Goal: Navigation & Orientation: Find specific page/section

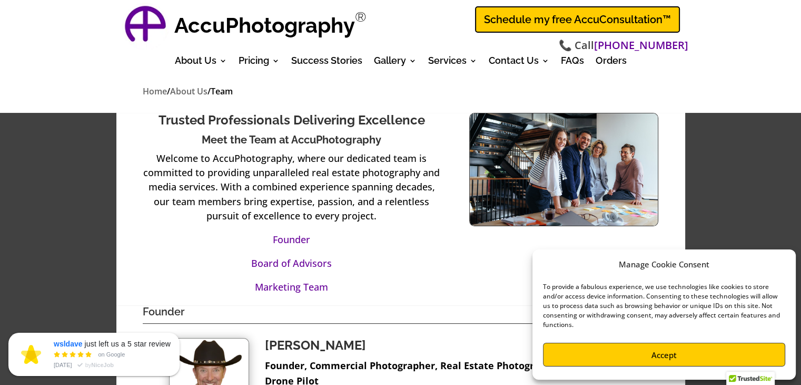
click at [502, 302] on div "Trusted Professionals Delivering Excellence Meet the Team at AccuPhotography We…" at bounding box center [400, 209] width 569 height 192
click at [675, 220] on div "Trusted Professionals Delivering Excellence Meet the Team at AccuPhotography We…" at bounding box center [400, 209] width 569 height 192
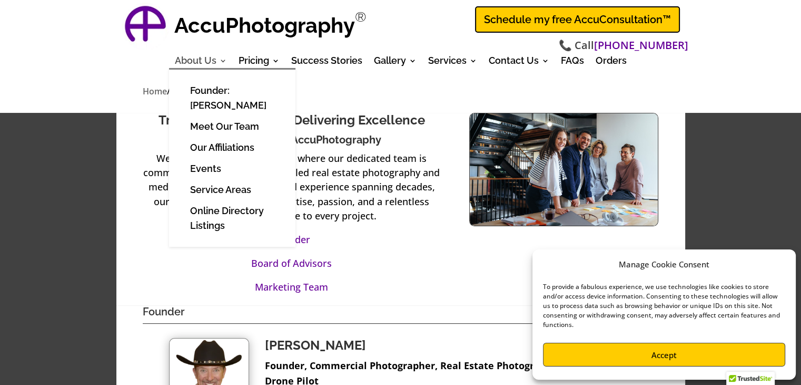
click at [201, 63] on link "About Us" at bounding box center [201, 63] width 52 height 12
